Goal: Contribute content: Contribute content

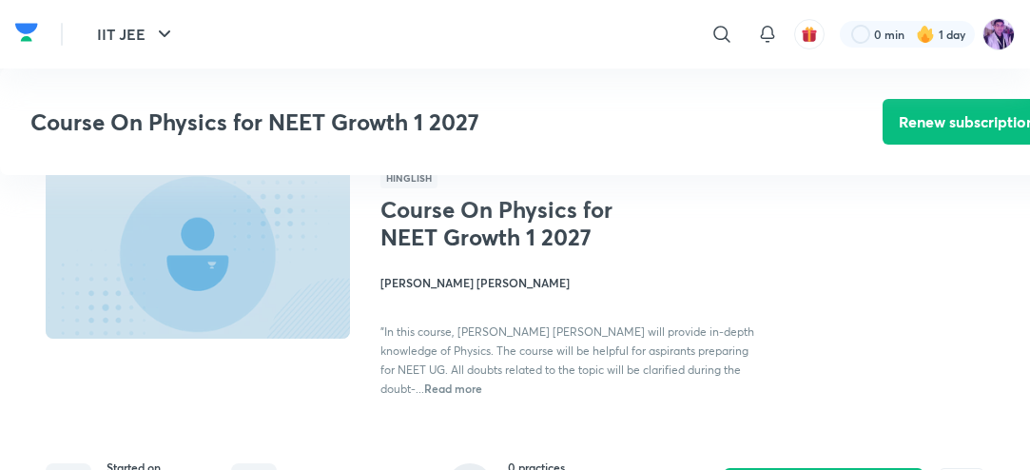
scroll to position [435, 0]
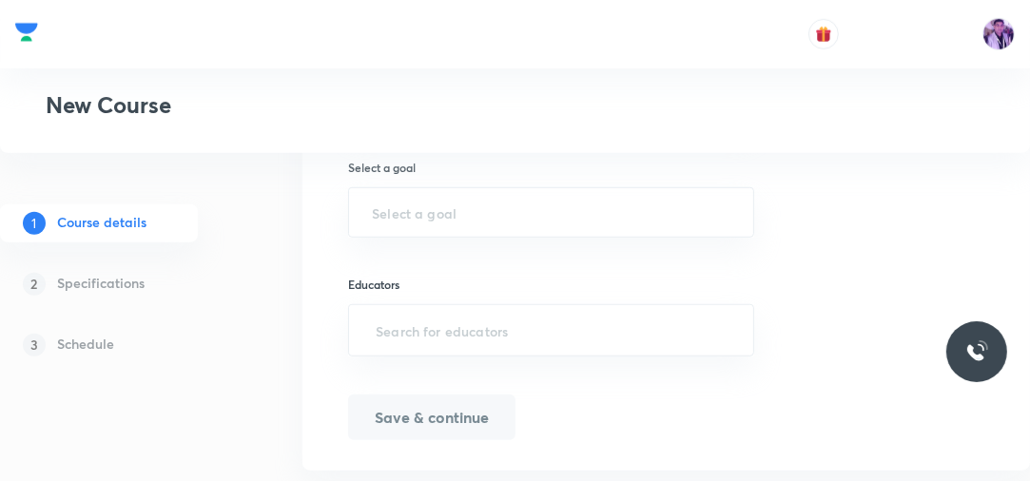
scroll to position [1085, 0]
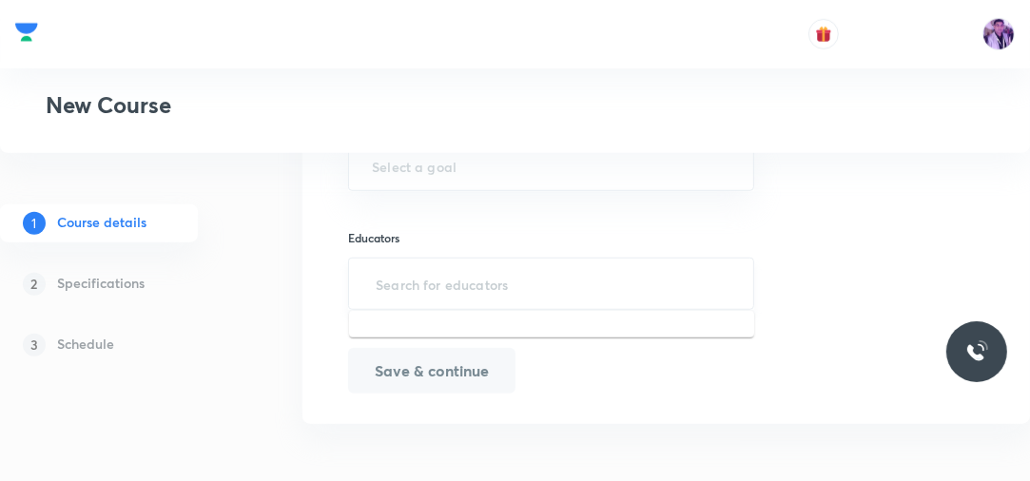
click at [454, 286] on input "text" at bounding box center [551, 283] width 359 height 35
paste input "unacademy-user-4CAZ0URQE5KG unacademy-user-H4Y2YDM9SNPM"
type input "unacademy-user-4CAZ0URQE5KG unacademy-user-H4Y2YDM9SNPM"
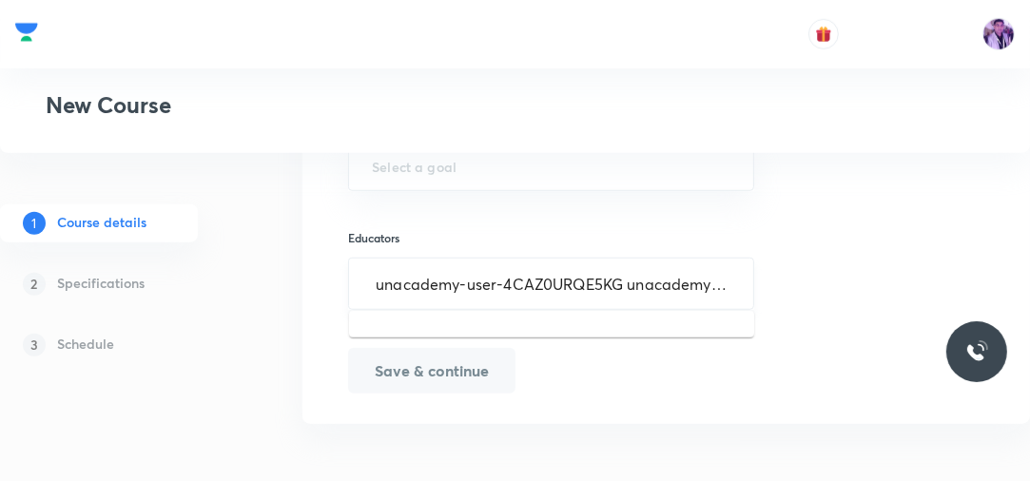
scroll to position [0, 146]
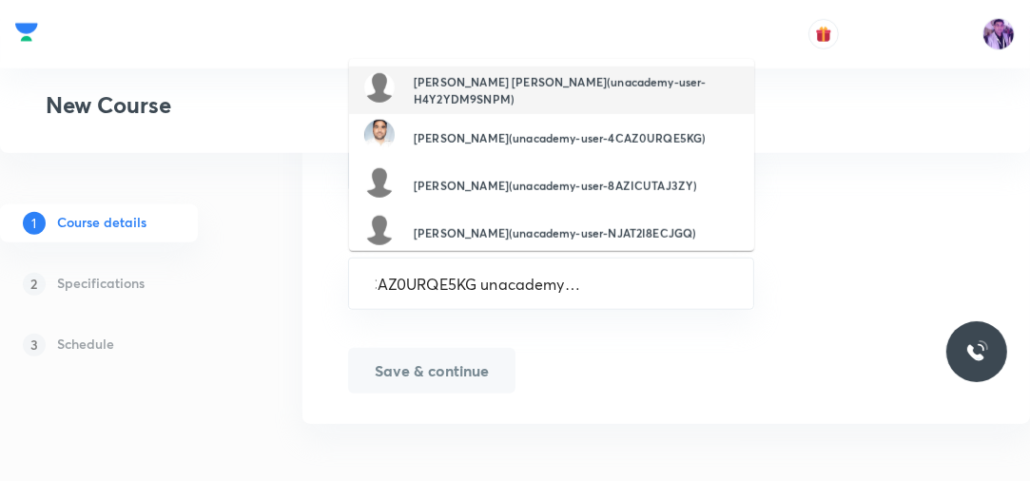
click at [457, 101] on h6 "Gyanesh Kumar Singh(unacademy-user-H4Y2YDM9SNPM)" at bounding box center [576, 90] width 325 height 34
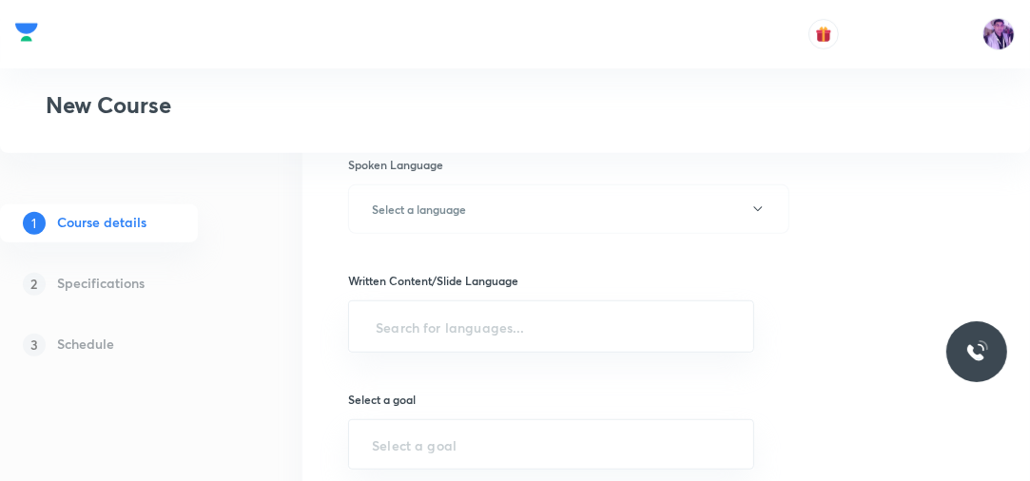
scroll to position [933, 0]
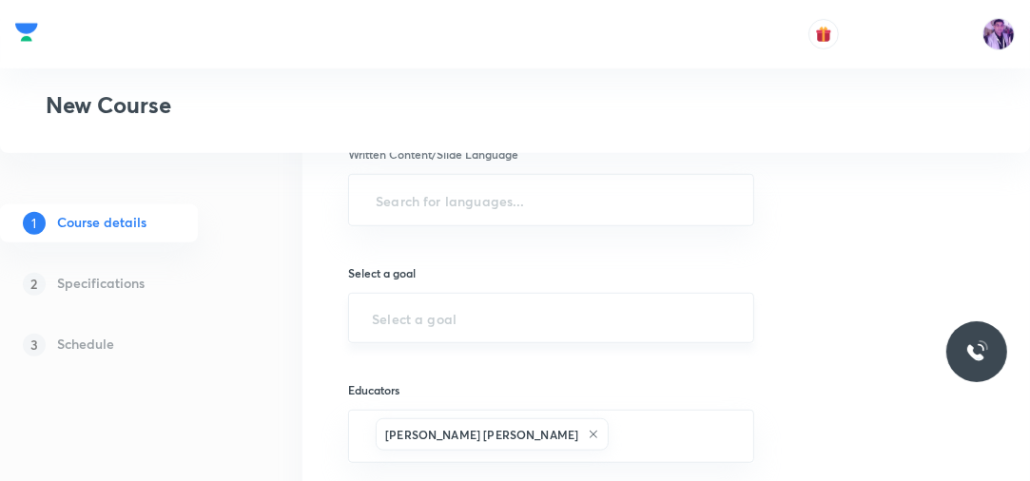
click at [438, 319] on input "text" at bounding box center [551, 318] width 359 height 18
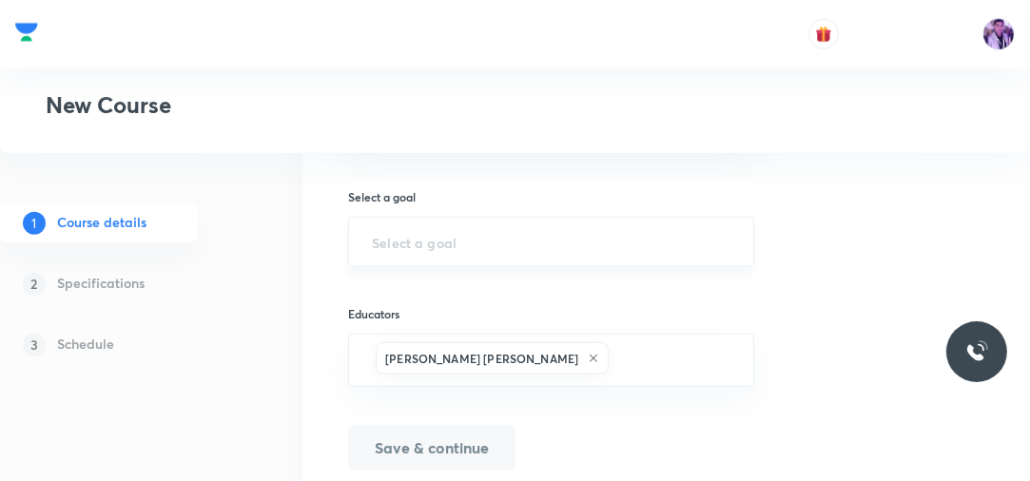
click at [415, 241] on input "text" at bounding box center [551, 242] width 359 height 18
type input "j"
click at [397, 255] on div "​" at bounding box center [551, 242] width 406 height 50
click at [420, 224] on div "JEE ​" at bounding box center [551, 242] width 406 height 50
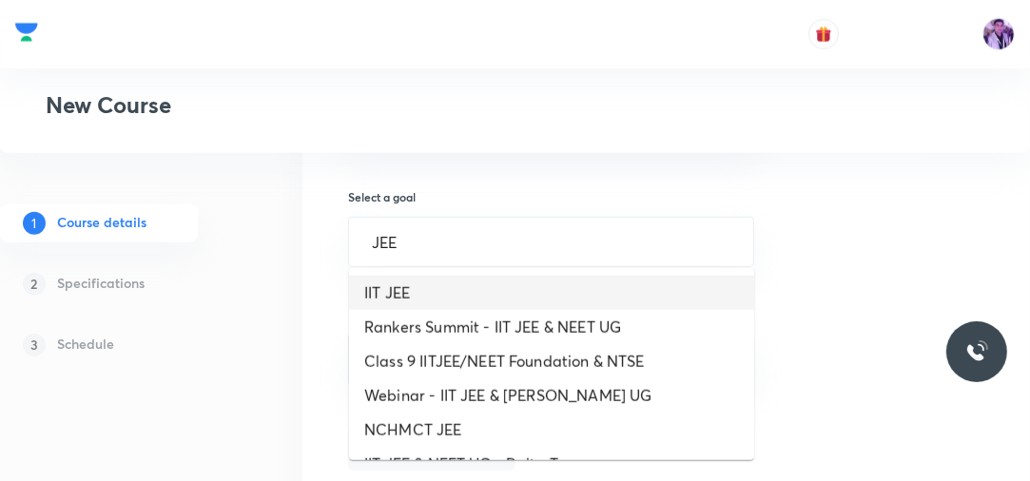
click at [392, 294] on li "IIT JEE" at bounding box center [551, 293] width 405 height 34
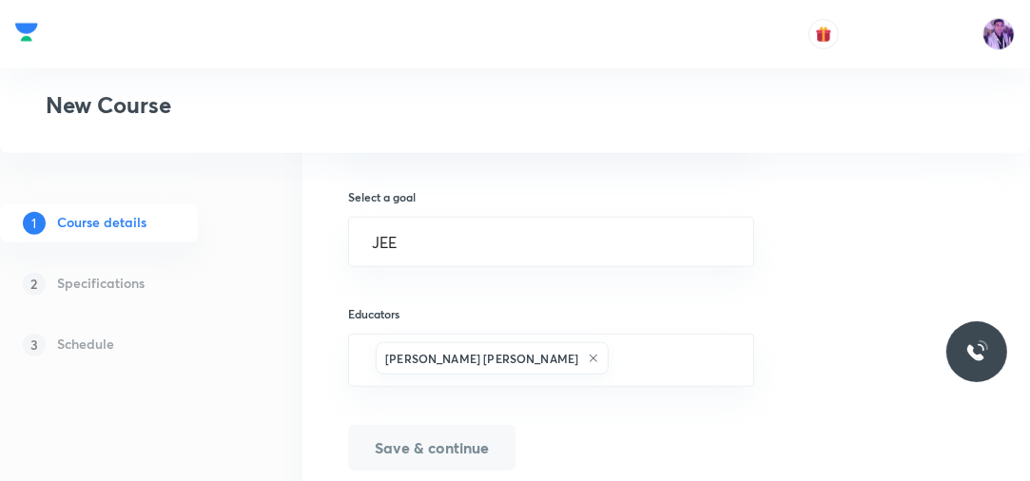
type input "IIT JEE"
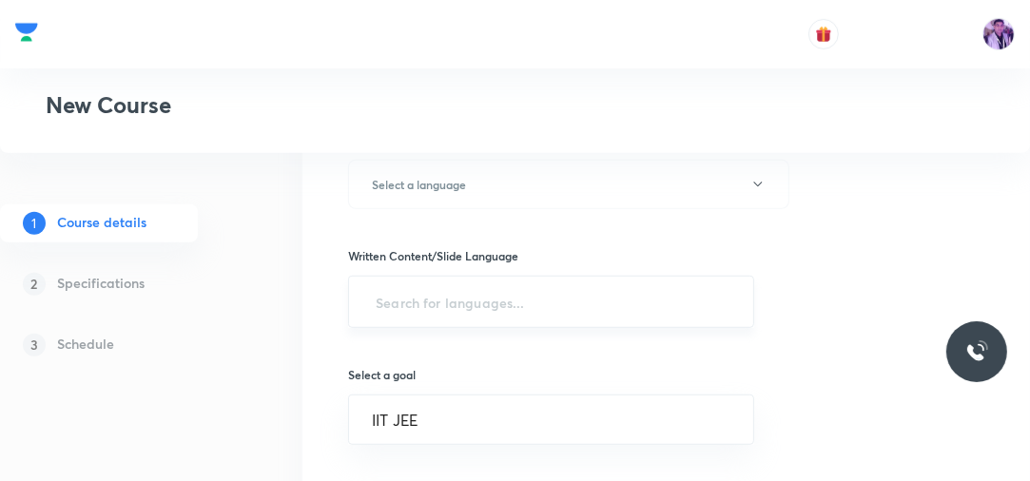
scroll to position [781, 0]
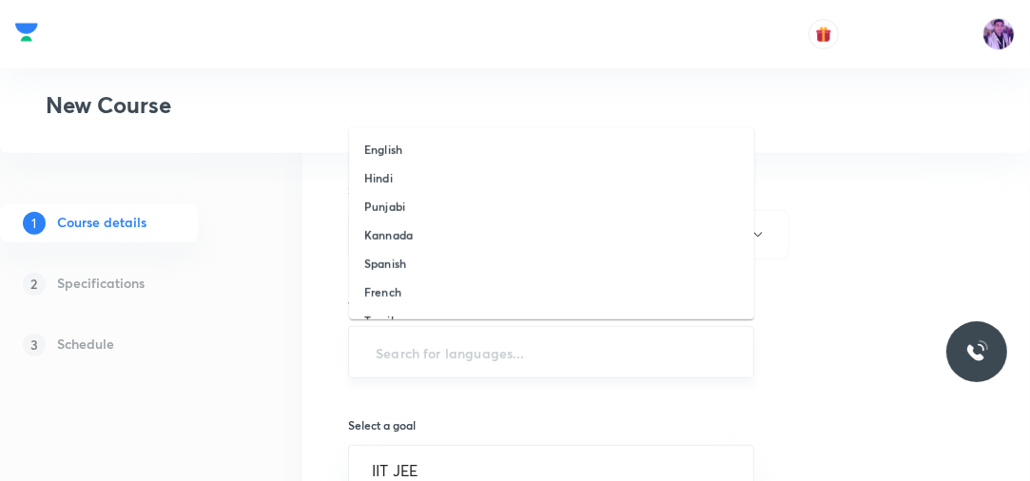
click at [448, 364] on input "text" at bounding box center [551, 352] width 359 height 35
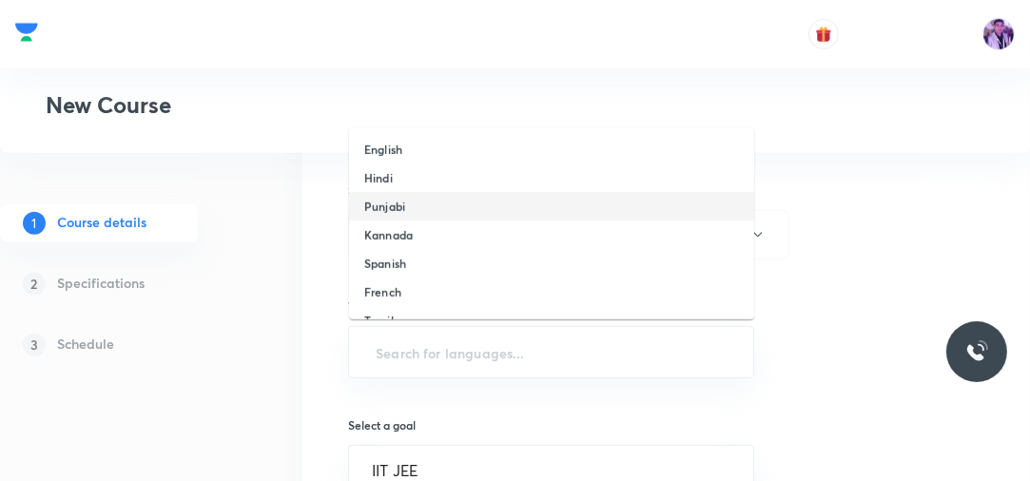
click at [417, 195] on li "Punjabi" at bounding box center [551, 206] width 405 height 29
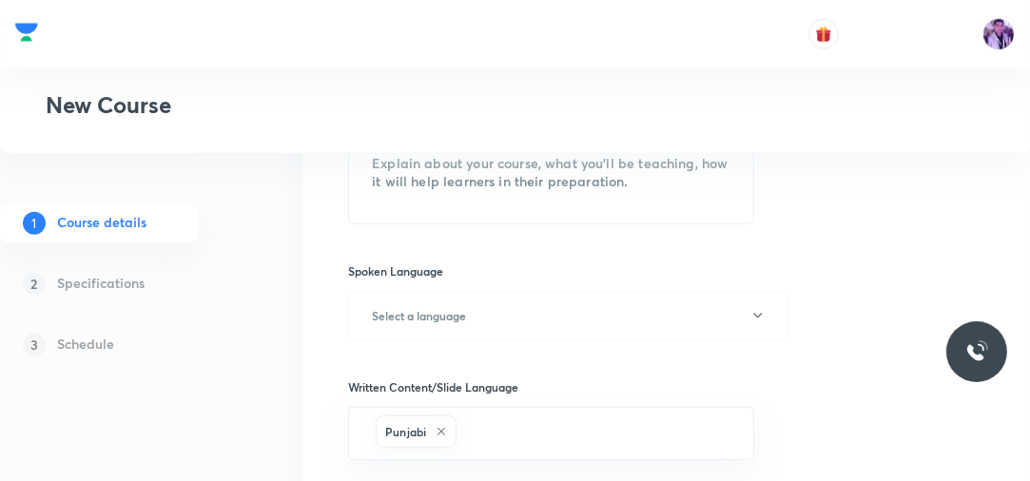
scroll to position [629, 0]
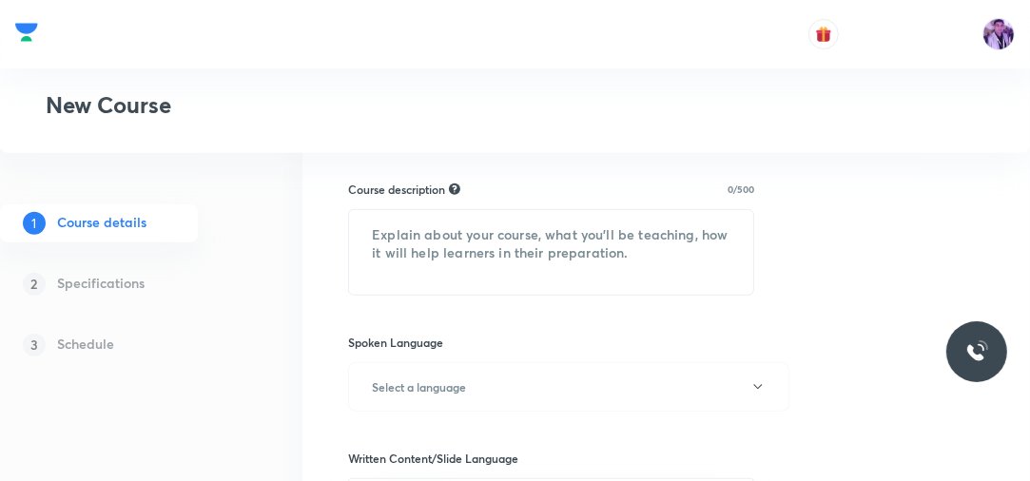
click at [435, 323] on div "Course title 0/80 ​ Educator type Select an Educator type Course type Online on…" at bounding box center [666, 256] width 636 height 1191
click at [418, 384] on h6 "Select a language" at bounding box center [419, 387] width 94 height 17
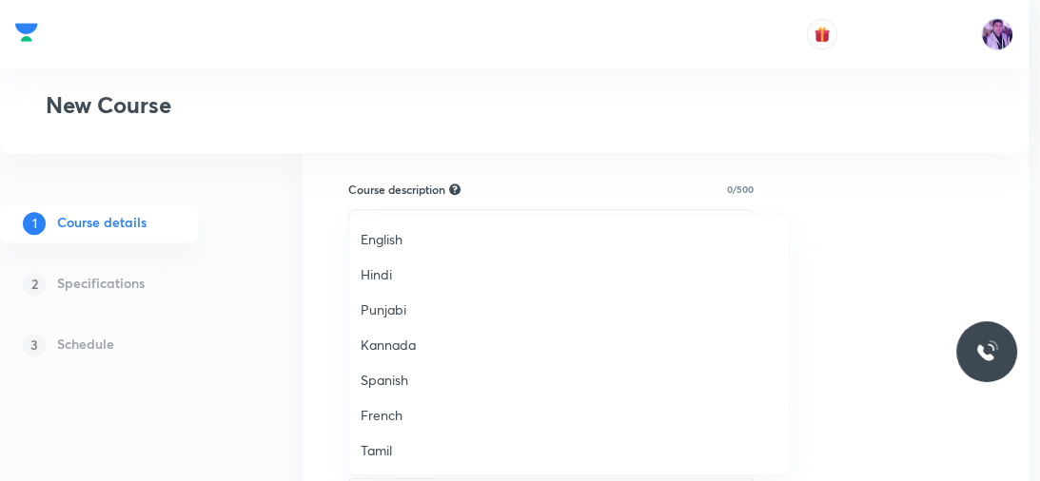
click at [418, 359] on li "Kannada" at bounding box center [568, 344] width 439 height 35
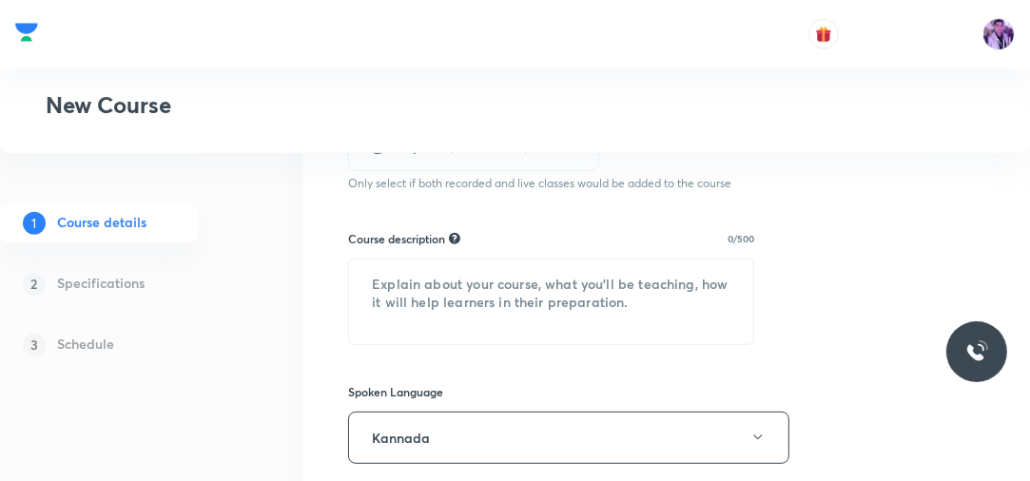
scroll to position [553, 0]
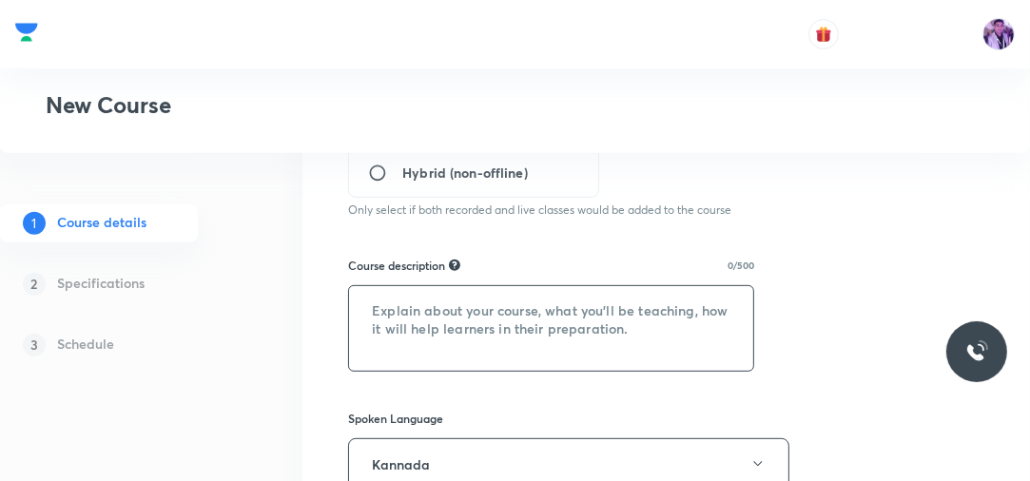
click at [449, 342] on textarea at bounding box center [551, 328] width 404 height 85
click at [465, 330] on textarea at bounding box center [551, 328] width 404 height 85
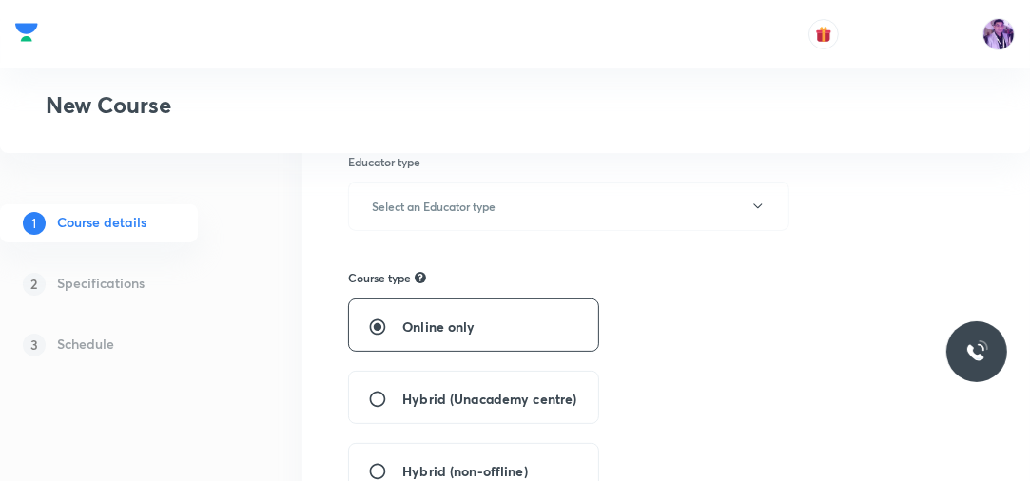
scroll to position [248, 0]
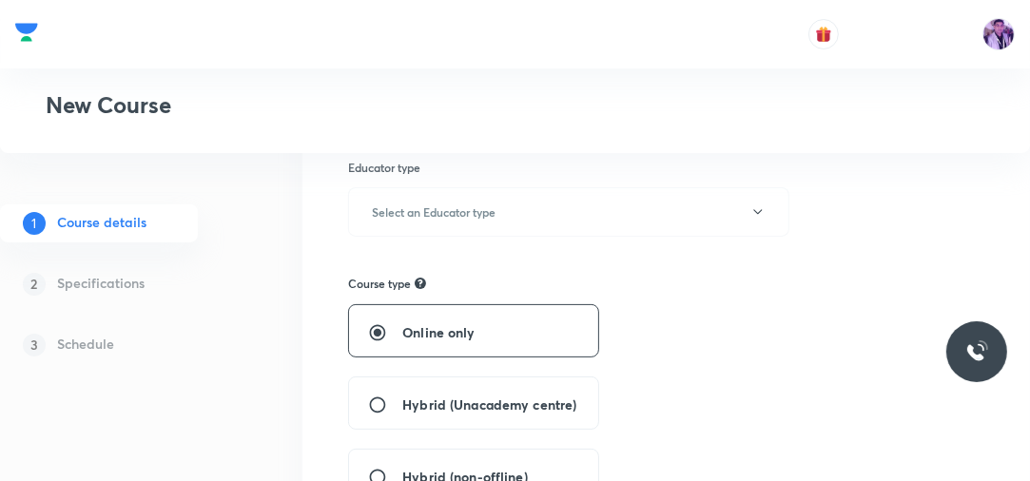
type textarea "FJHDGJ"
click at [379, 407] on input "Hybrid (Unacademy centre)" at bounding box center [385, 405] width 34 height 19
radio input "true"
radio input "false"
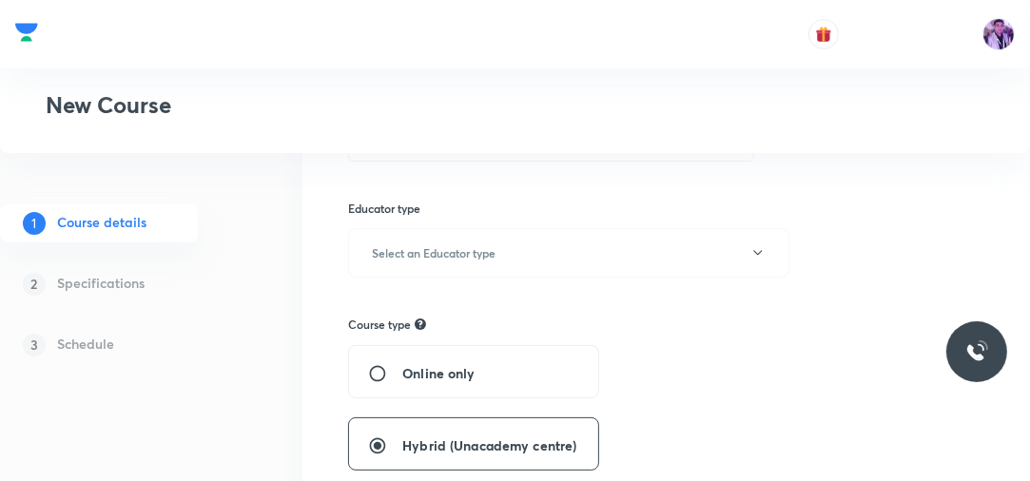
scroll to position [172, 0]
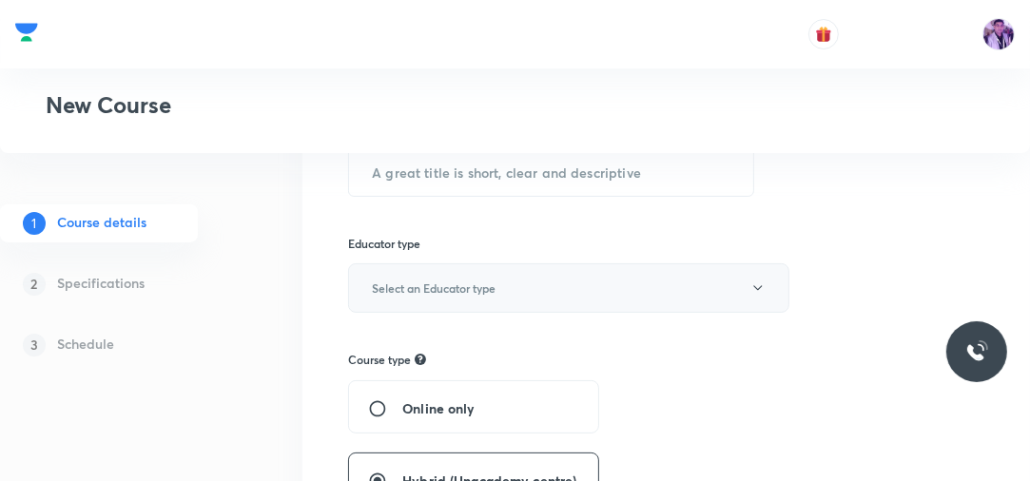
click at [456, 277] on button "Select an Educator type" at bounding box center [568, 288] width 441 height 49
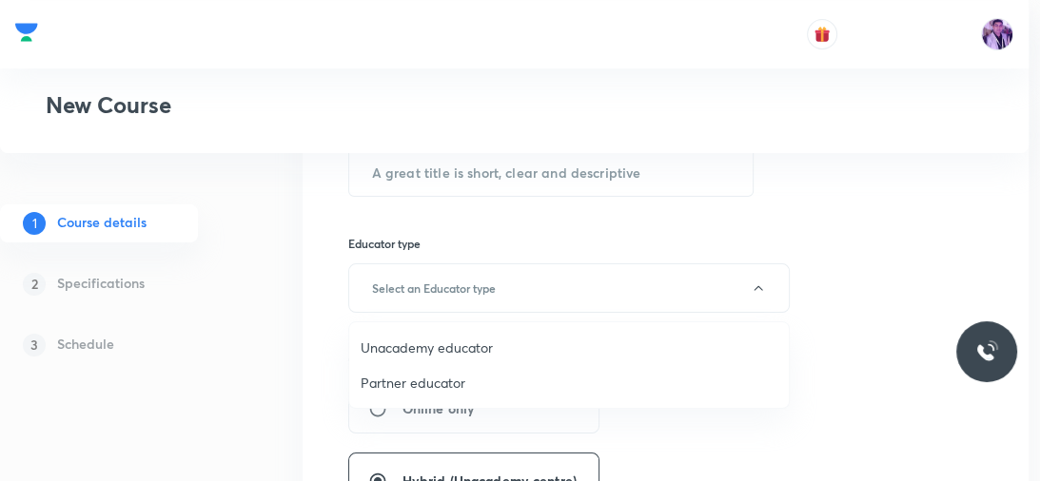
click at [432, 342] on span "Unacademy educator" at bounding box center [569, 348] width 417 height 20
radio input "false"
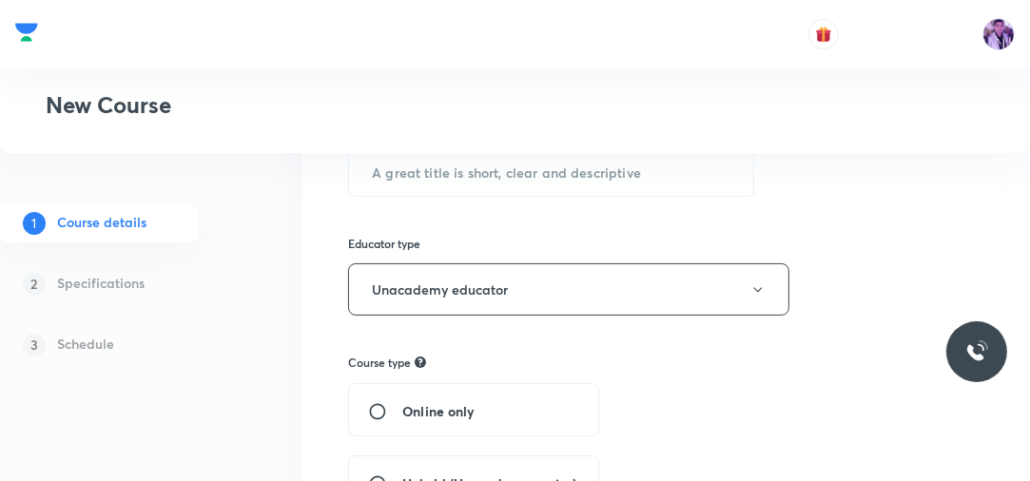
scroll to position [20, 0]
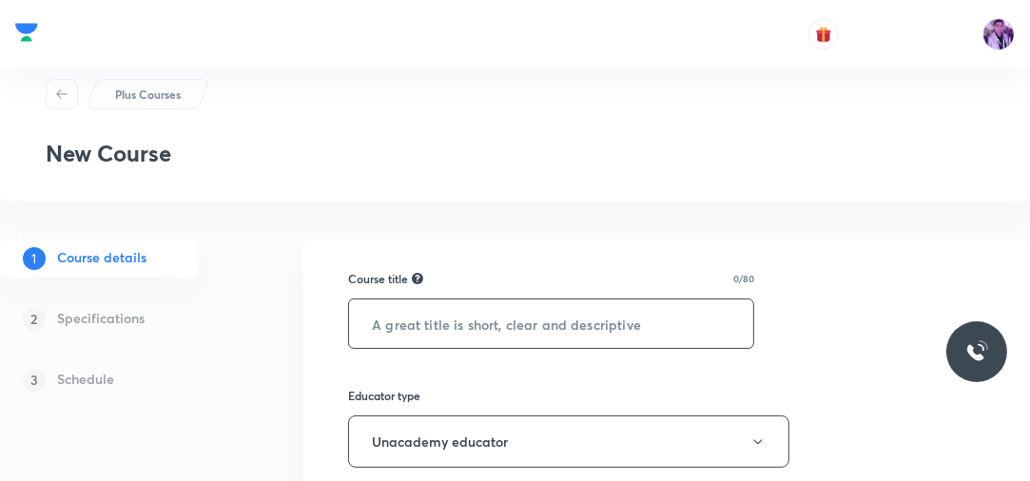
click at [462, 316] on input "text" at bounding box center [551, 324] width 404 height 49
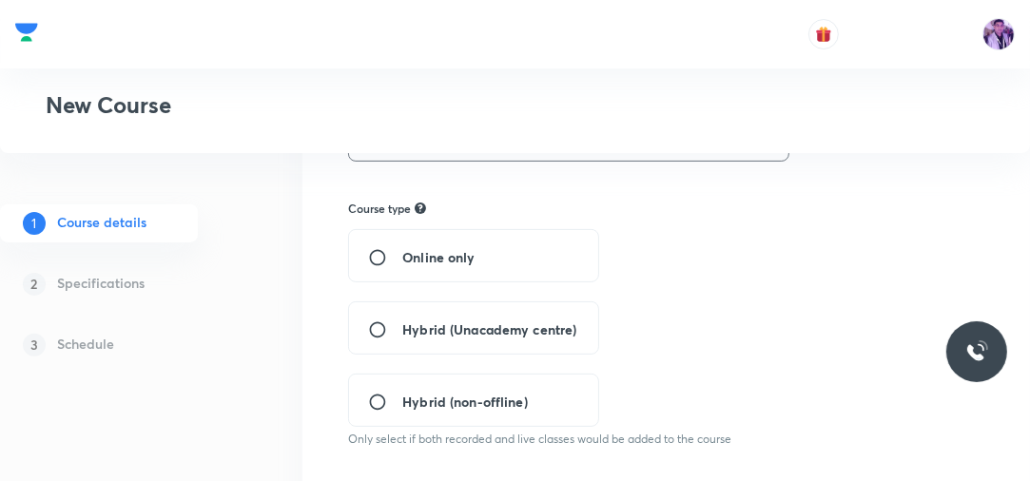
scroll to position [331, 0]
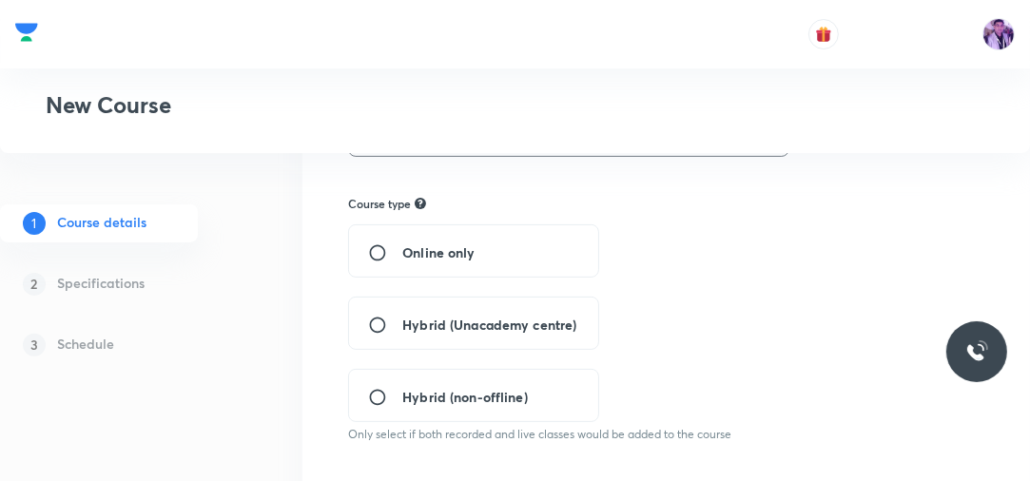
type input "FGHFH"
click at [377, 247] on input "Online only" at bounding box center [385, 253] width 34 height 19
radio input "true"
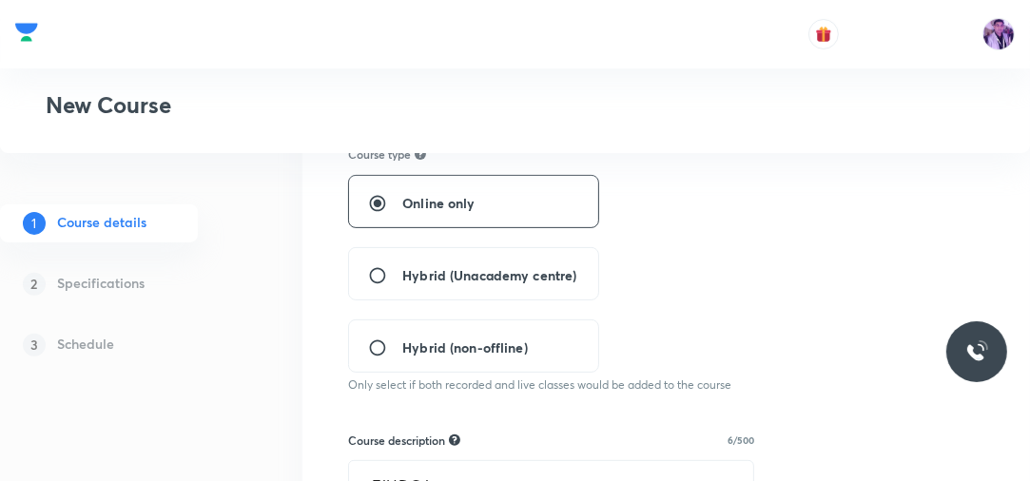
scroll to position [407, 0]
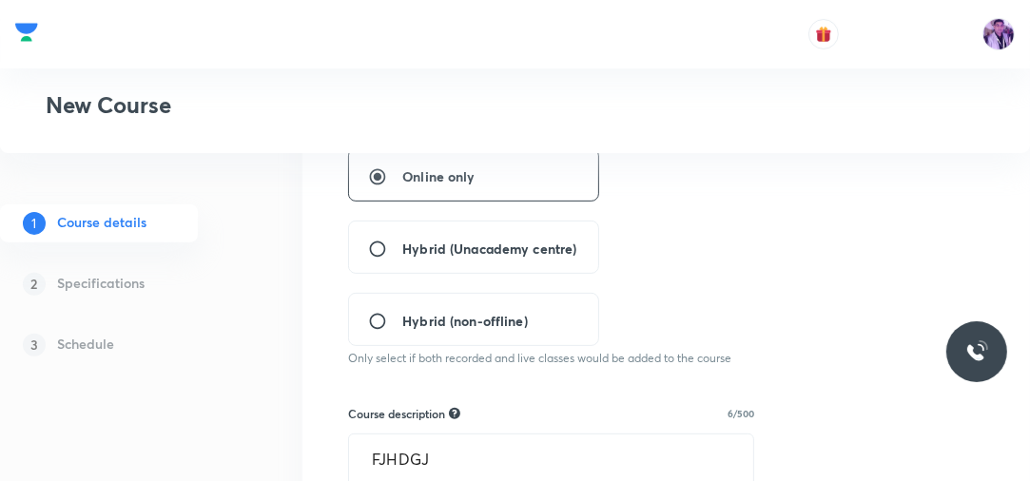
click at [376, 244] on input "Hybrid (Unacademy centre)" at bounding box center [385, 249] width 34 height 19
radio input "true"
radio input "false"
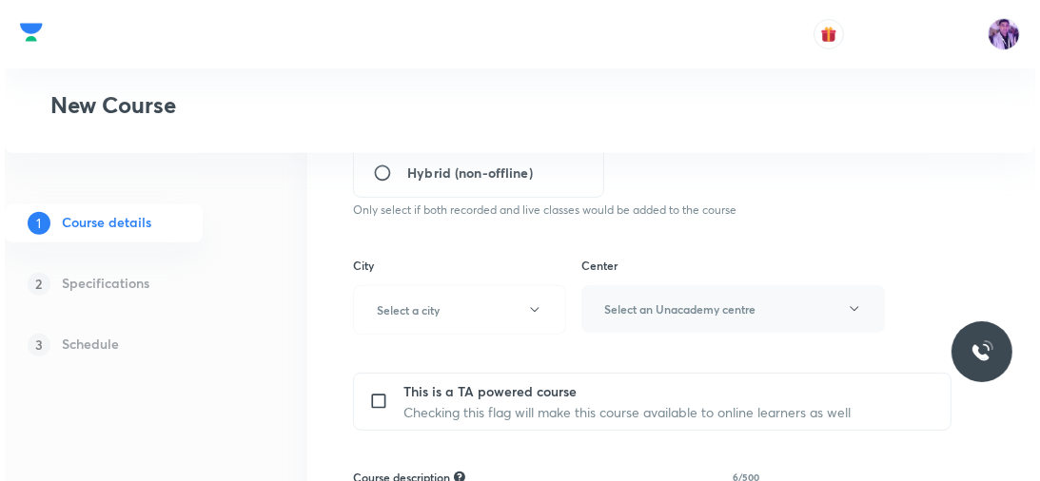
scroll to position [559, 0]
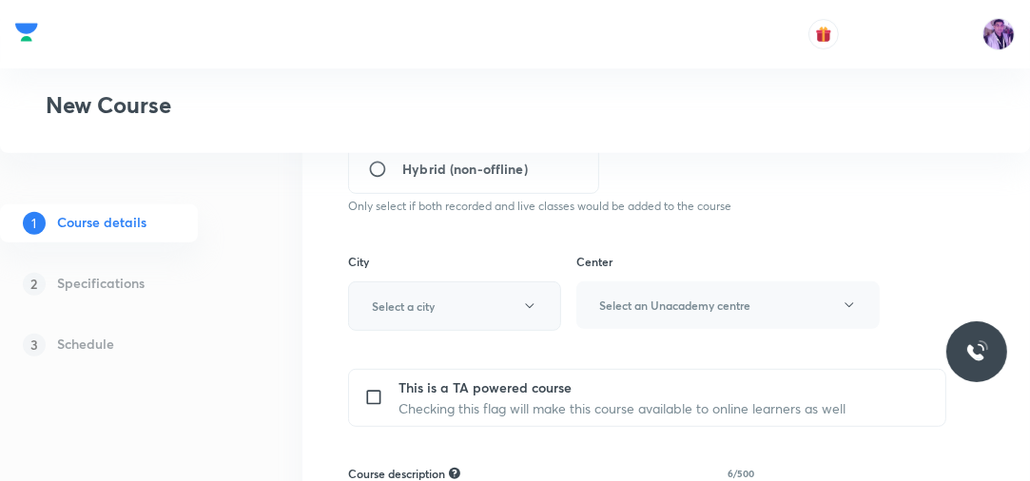
click at [521, 303] on button "Select a city" at bounding box center [454, 306] width 213 height 49
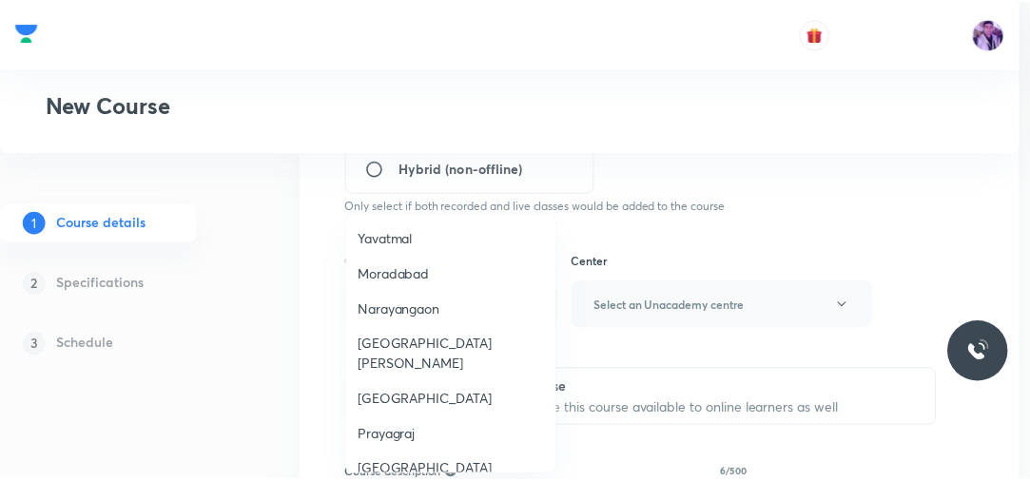
scroll to position [772, 0]
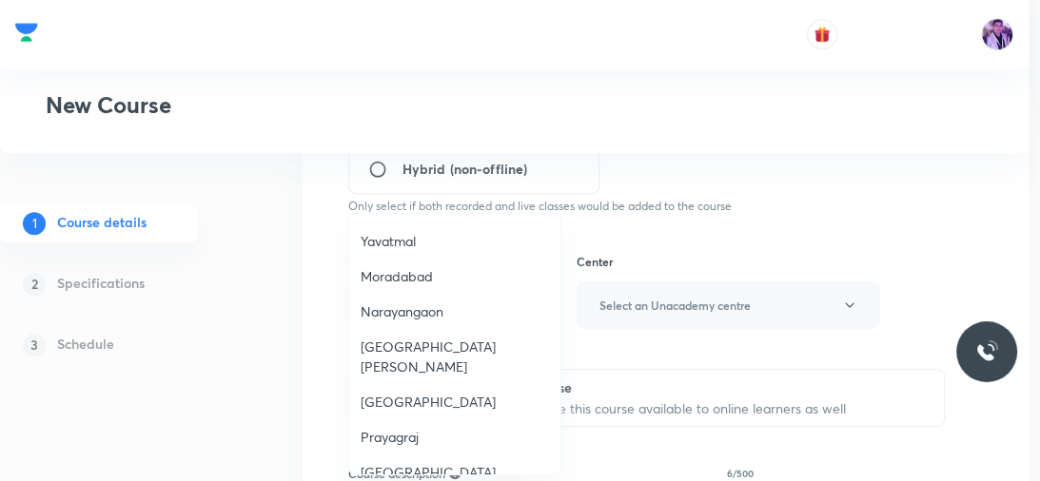
click at [429, 427] on span "Prayagraj" at bounding box center [455, 437] width 188 height 20
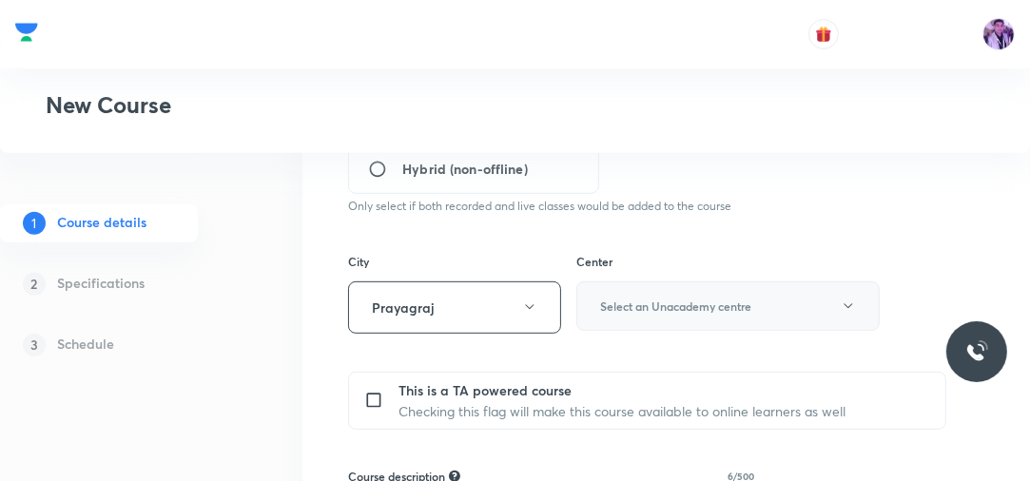
click at [635, 301] on h6 "Select an Unacademy centre" at bounding box center [675, 306] width 151 height 17
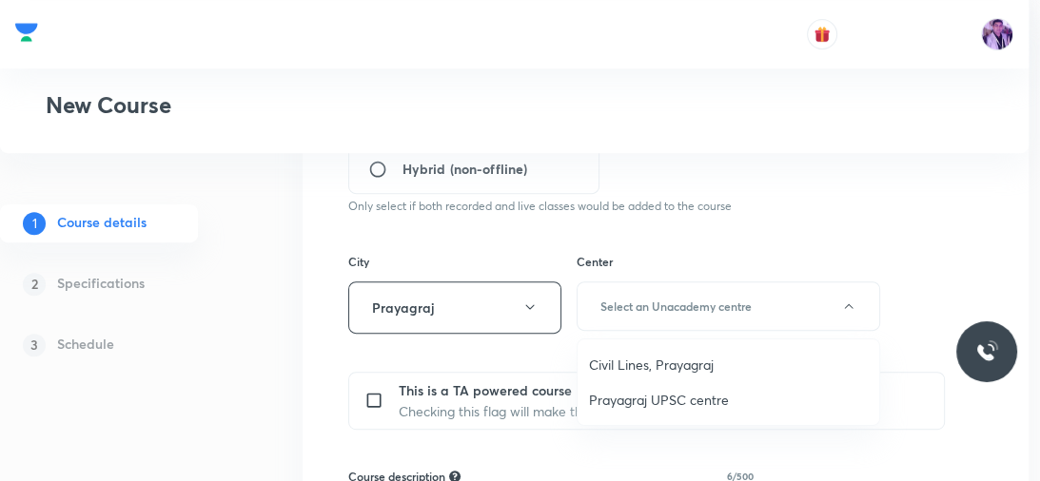
click at [648, 361] on span "Civil Lines, Prayagraj" at bounding box center [728, 365] width 279 height 20
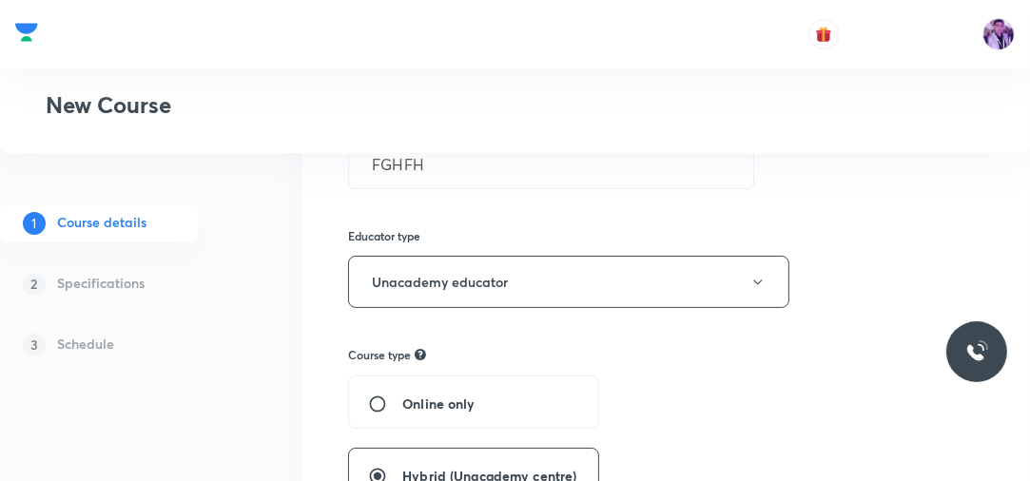
scroll to position [179, 0]
